Goal: Navigation & Orientation: Find specific page/section

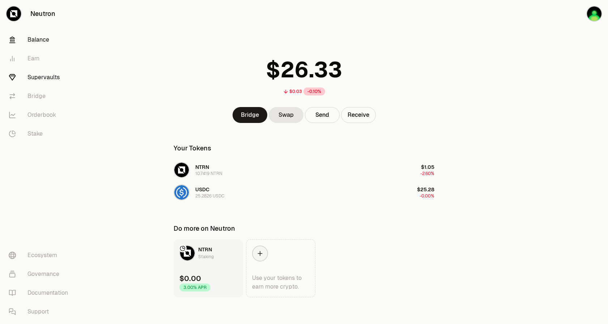
click at [36, 77] on link "Supervaults" at bounding box center [40, 77] width 75 height 19
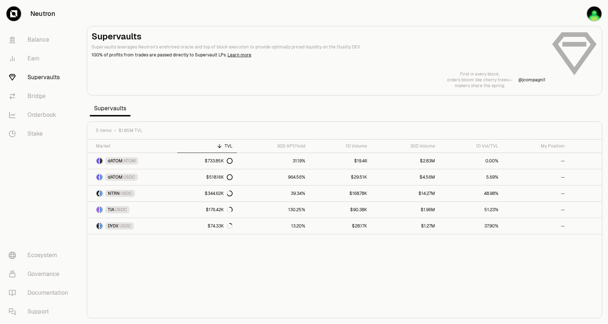
click at [322, 74] on div "First in every block, orders bloom like cherry trees— makers share the spring. …" at bounding box center [345, 79] width 506 height 17
drag, startPoint x: 323, startPoint y: 68, endPoint x: 289, endPoint y: 79, distance: 35.6
click at [289, 79] on div "First in every block, orders bloom like cherry trees— makers share the spring. …" at bounding box center [345, 79] width 506 height 17
